Goal: Check status: Check status

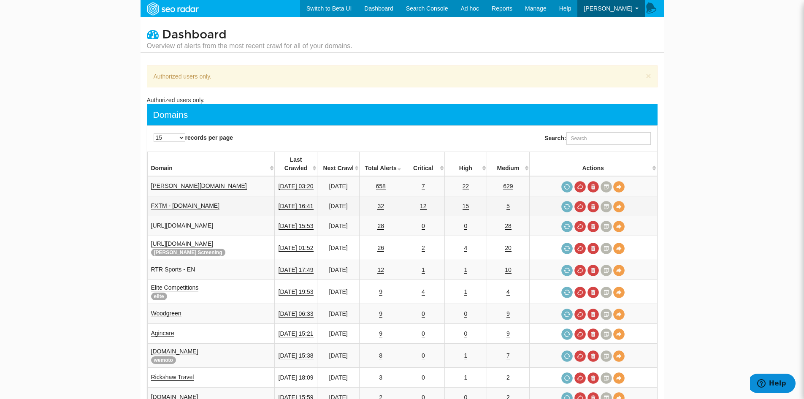
click at [177, 196] on td "FXTM - [DOMAIN_NAME]" at bounding box center [210, 206] width 127 height 20
click at [177, 202] on link "FXTM - [DOMAIN_NAME]" at bounding box center [185, 205] width 69 height 7
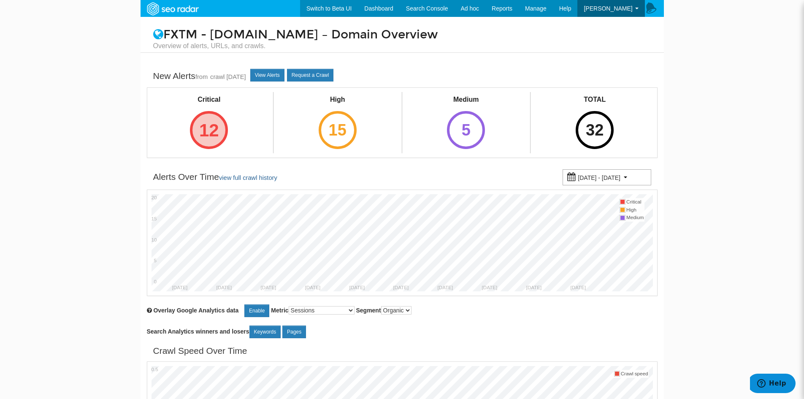
click at [205, 140] on div "12" at bounding box center [209, 130] width 38 height 38
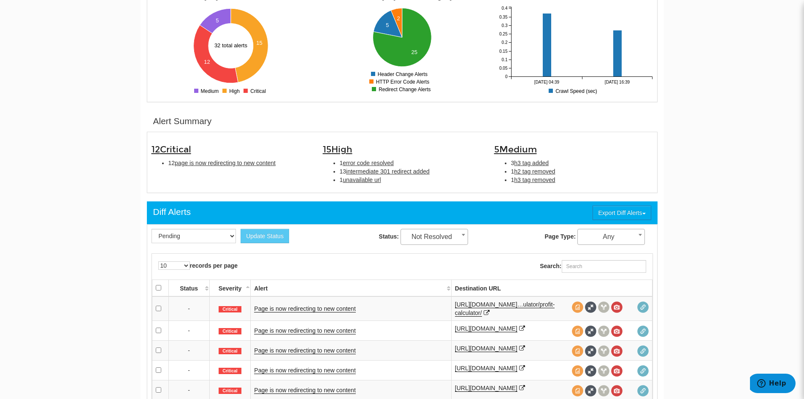
scroll to position [211, 0]
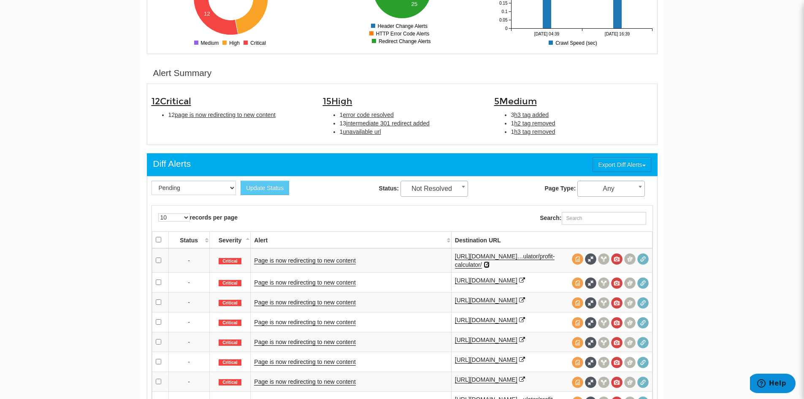
click at [489, 263] on icon at bounding box center [486, 265] width 6 height 6
click at [523, 283] on icon at bounding box center [522, 280] width 6 height 6
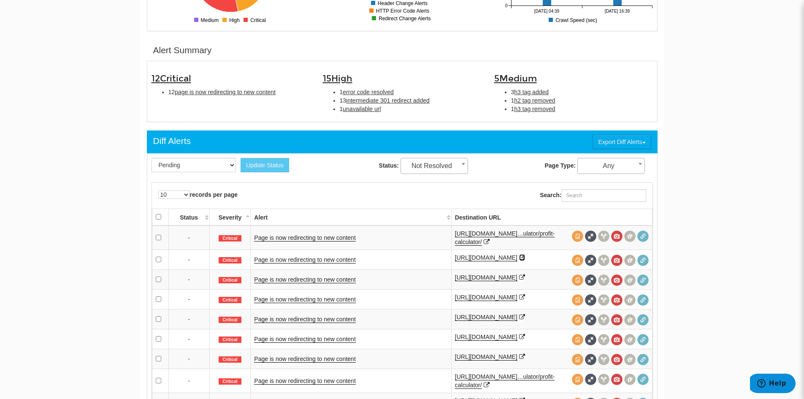
scroll to position [253, 0]
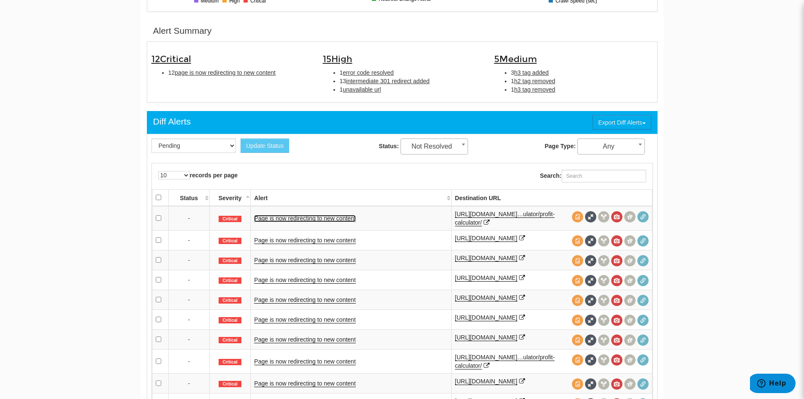
click at [294, 220] on link "Page is now redirecting to new content" at bounding box center [304, 218] width 101 height 7
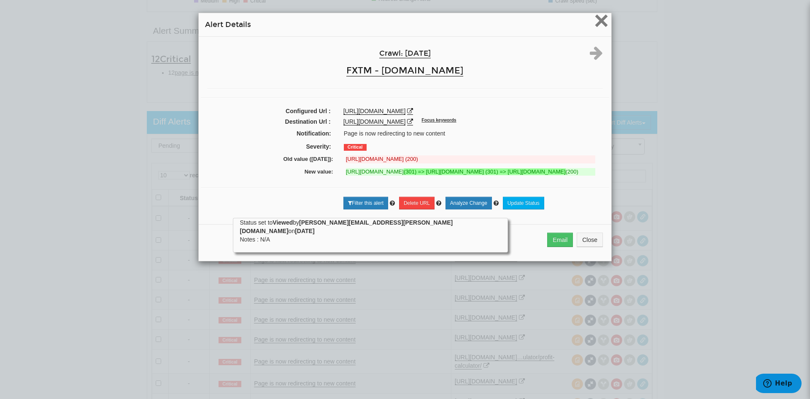
click at [594, 21] on span "×" at bounding box center [601, 20] width 15 height 28
